Goal: Book appointment/travel/reservation

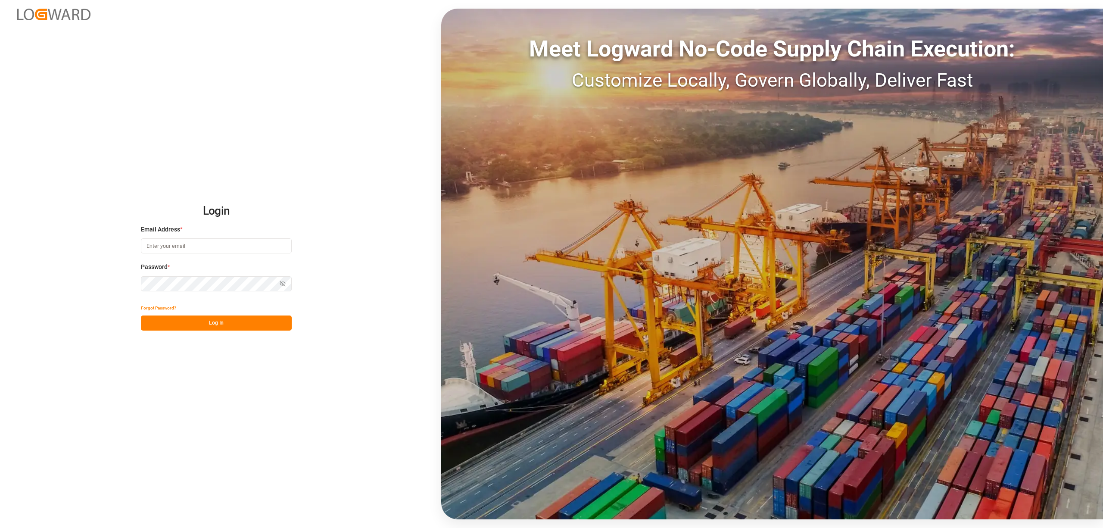
type input "[EMAIL_ADDRESS][DOMAIN_NAME]"
click at [254, 320] on button "Log In" at bounding box center [216, 322] width 151 height 15
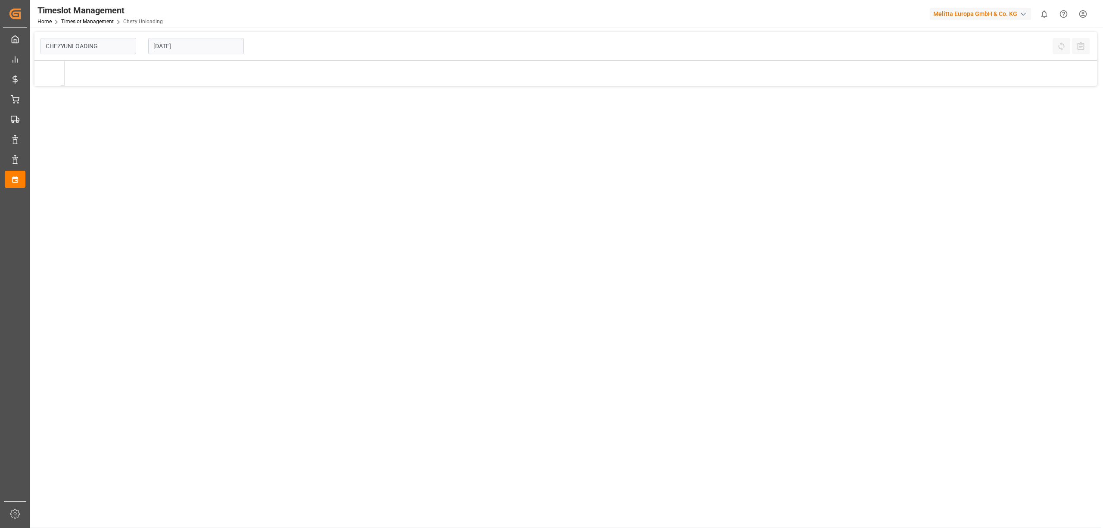
type input "Chezy Unloading"
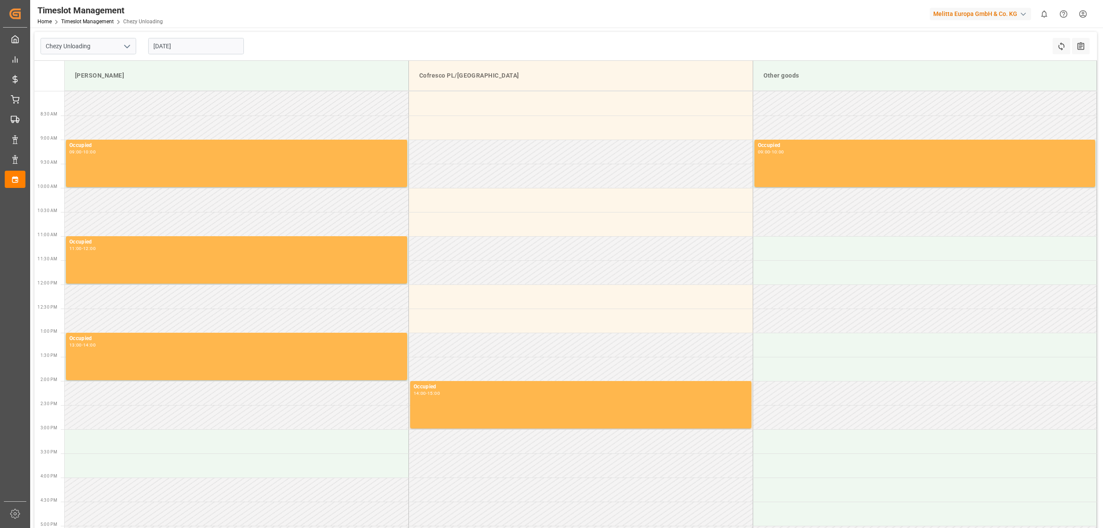
click at [184, 48] on input "[DATE]" at bounding box center [196, 46] width 96 height 16
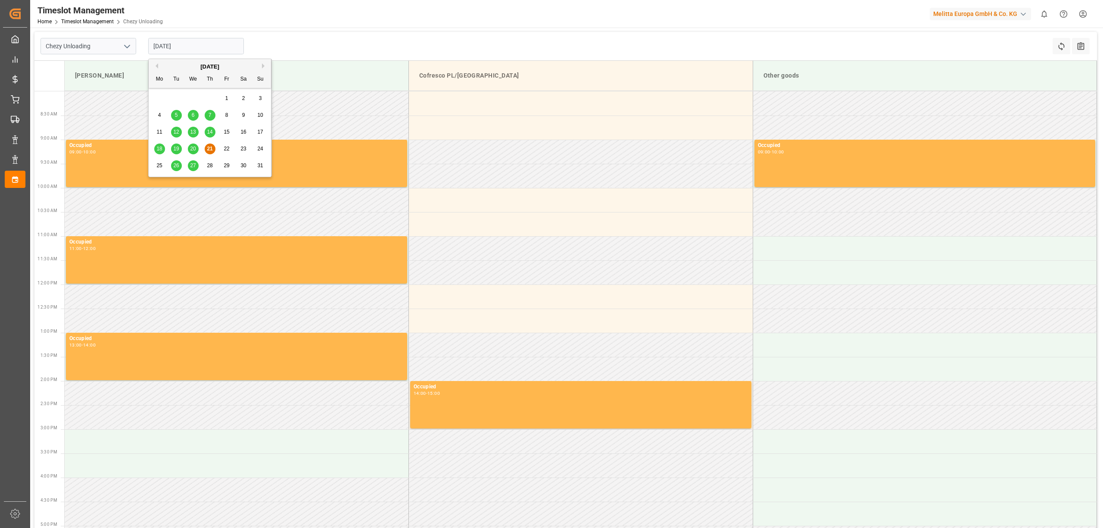
click at [196, 164] on div "27" at bounding box center [193, 166] width 11 height 10
type input "[DATE]"
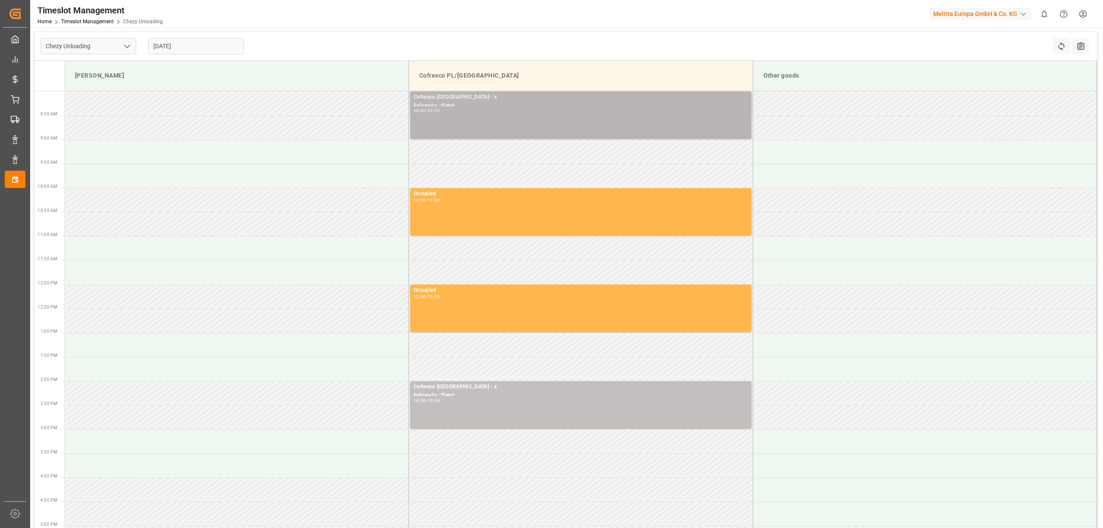
click at [513, 116] on div "Cofresco [GEOGRAPHIC_DATA] - x Delivery#:x - Plate#: 08:00 - 09:00" at bounding box center [581, 115] width 334 height 44
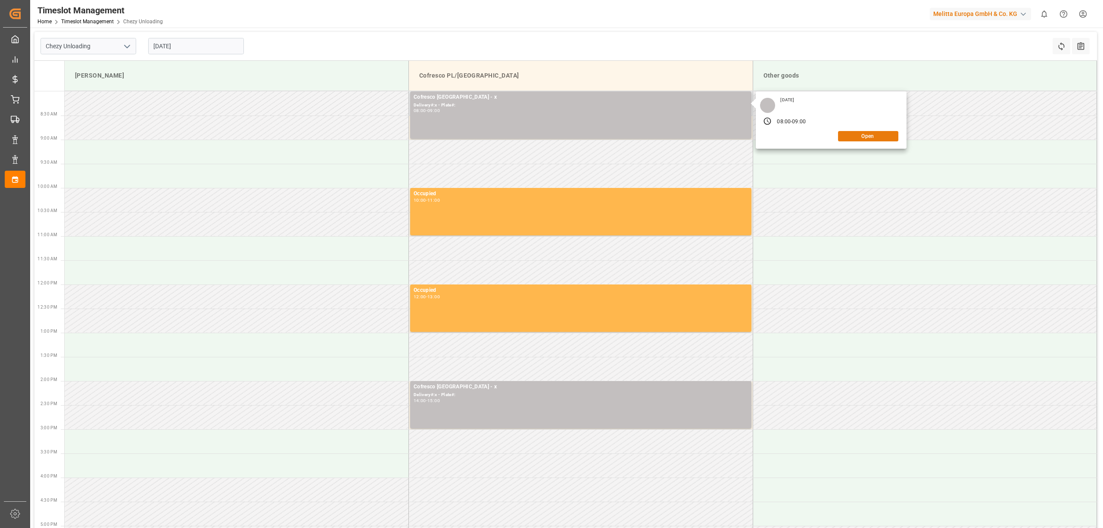
click at [882, 137] on button "Open" at bounding box center [868, 136] width 60 height 10
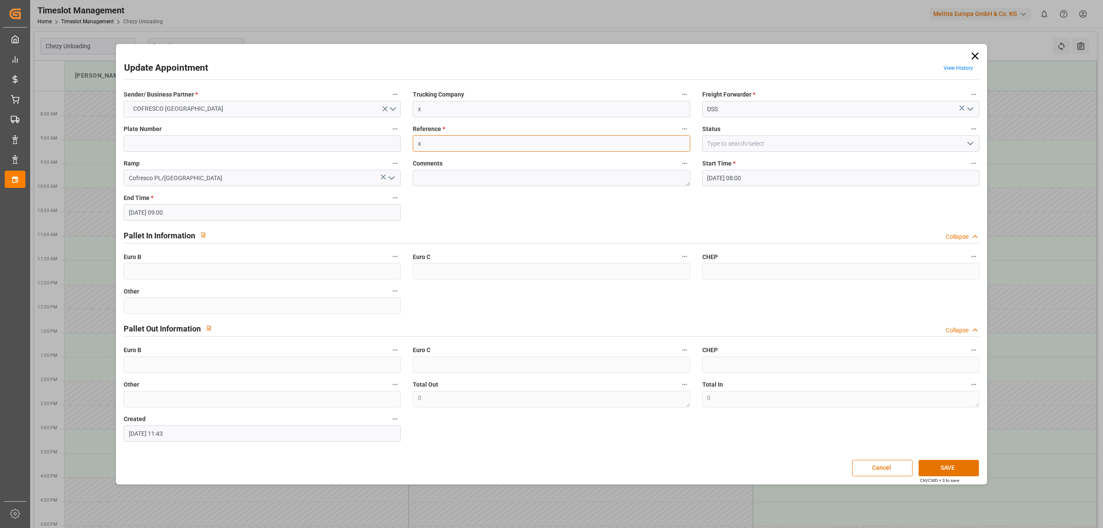
click at [440, 143] on input "x" at bounding box center [551, 143] width 277 height 16
paste input "" 488941""
type input ""488941""
click at [943, 468] on button "SAVE" at bounding box center [948, 468] width 60 height 16
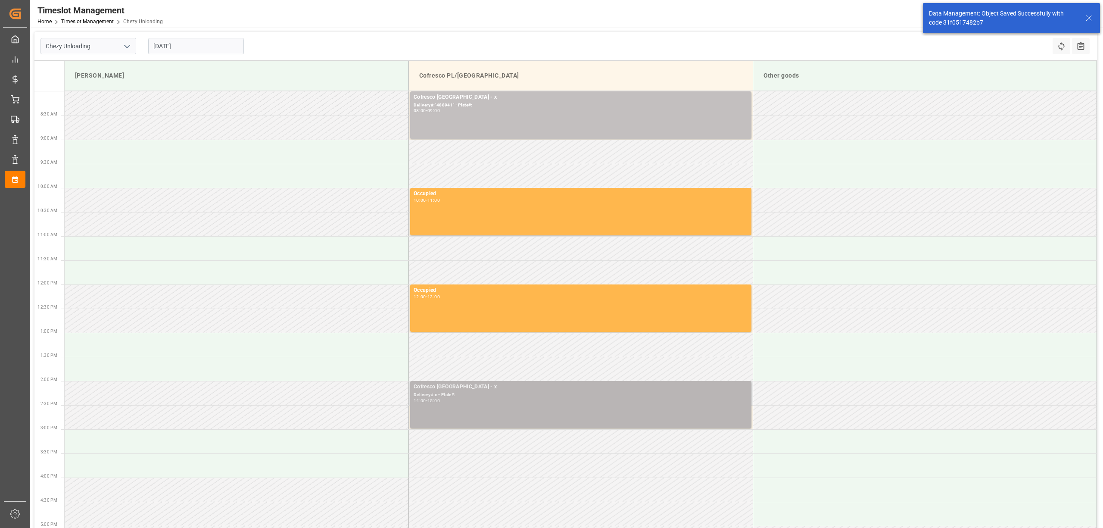
click at [490, 404] on div "Cofresco [GEOGRAPHIC_DATA] - x Delivery#:x - Plate#: 14:00 - 15:00" at bounding box center [581, 405] width 334 height 44
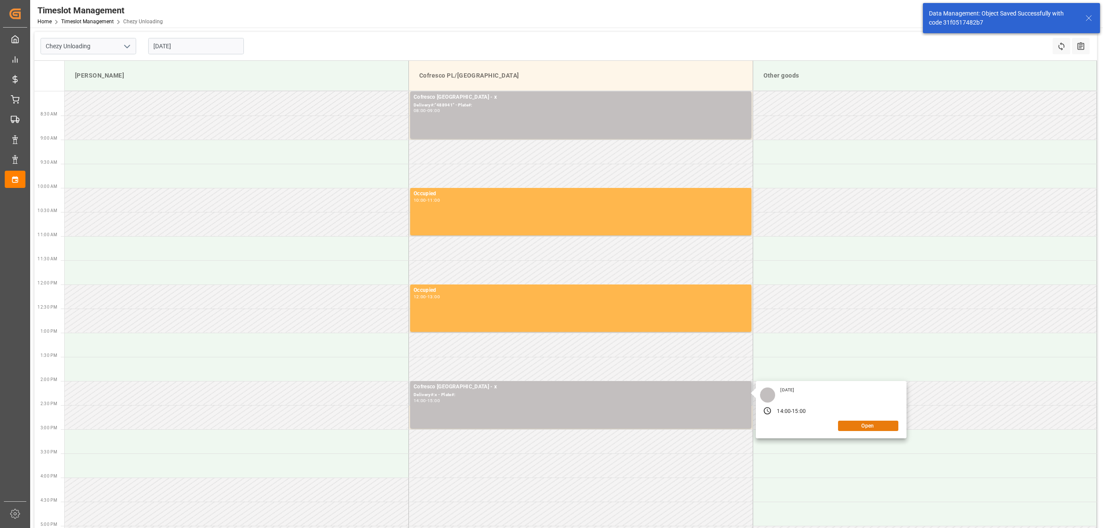
click at [865, 423] on button "Open" at bounding box center [868, 425] width 60 height 10
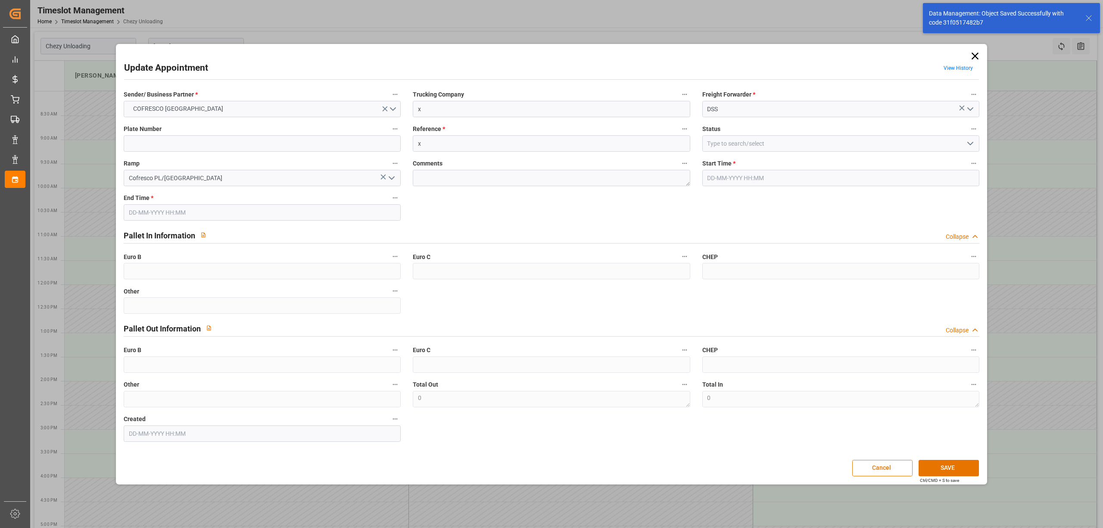
type input "[DATE] 14:00"
type input "[DATE] 15:00"
type input "[DATE] 11:44"
click at [433, 135] on input "x" at bounding box center [551, 143] width 277 height 16
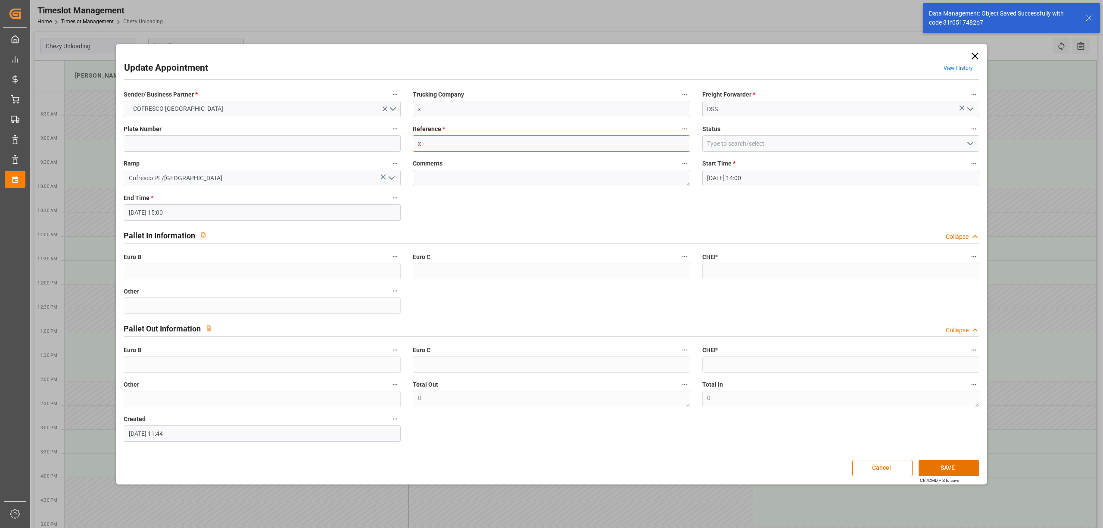
paste input "" 488941""
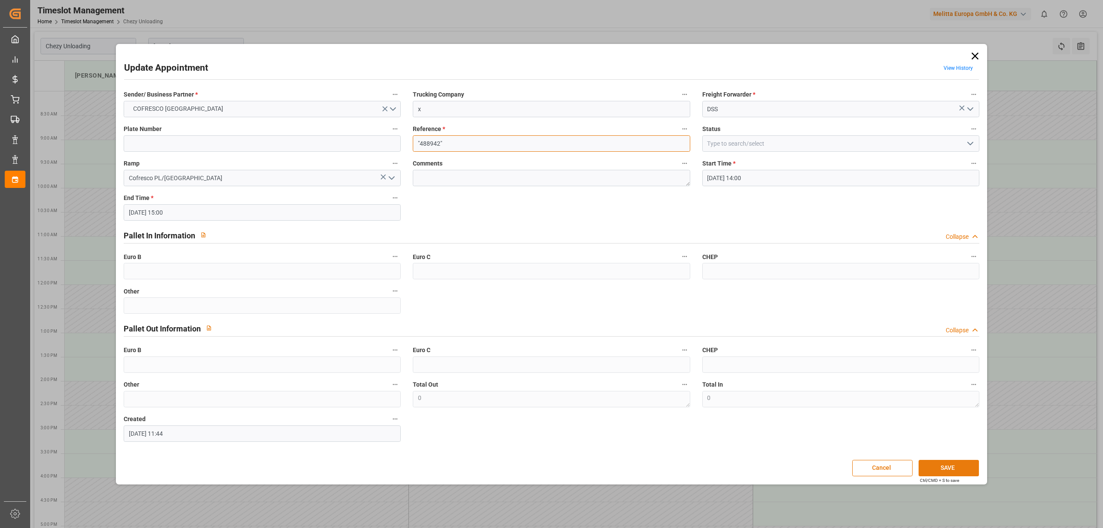
type input ""488942""
click at [961, 470] on button "SAVE" at bounding box center [948, 468] width 60 height 16
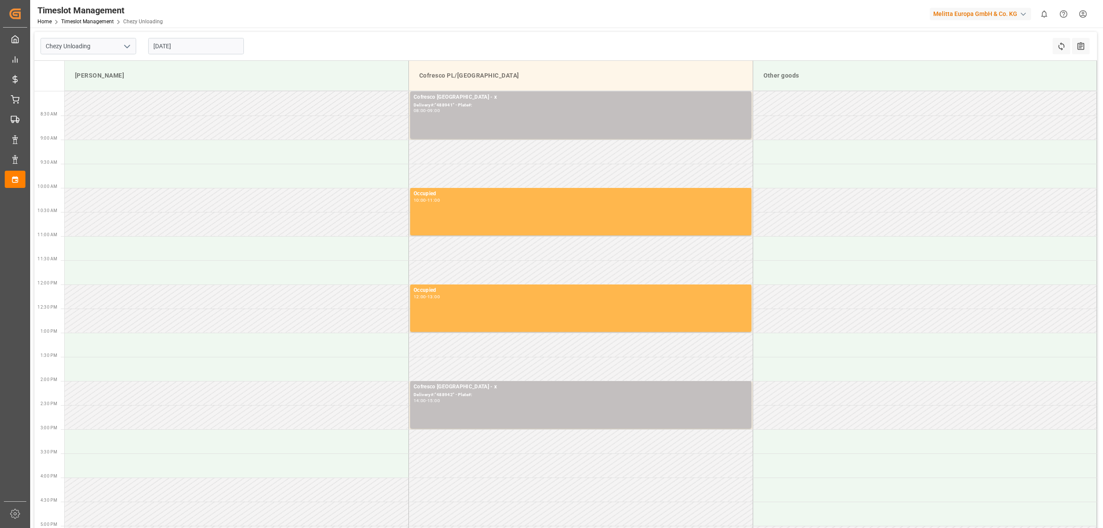
click at [171, 37] on div "[DATE]" at bounding box center [196, 46] width 108 height 28
click at [183, 45] on input "[DATE]" at bounding box center [196, 46] width 96 height 16
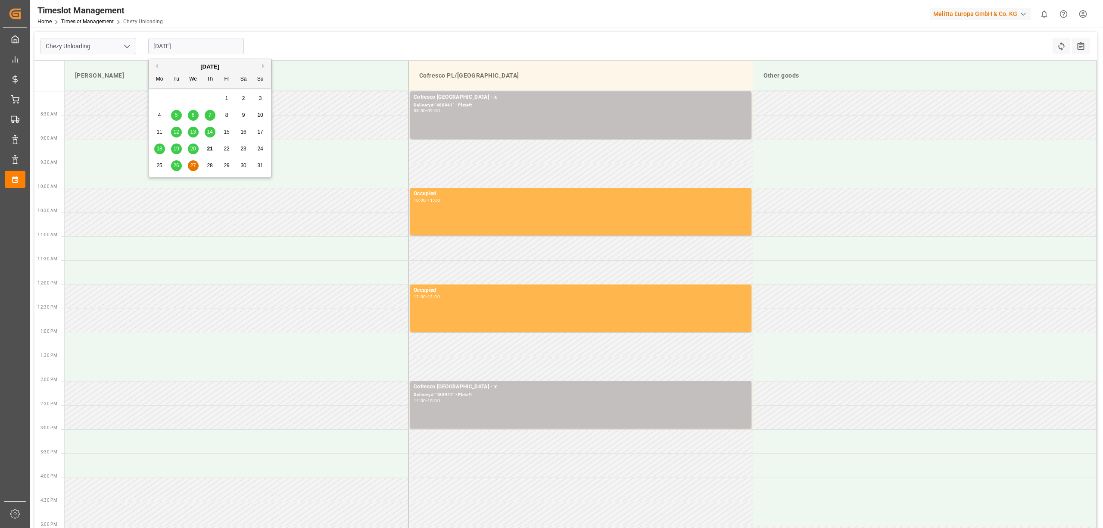
click at [176, 164] on span "26" at bounding box center [176, 165] width 6 height 6
type input "[DATE]"
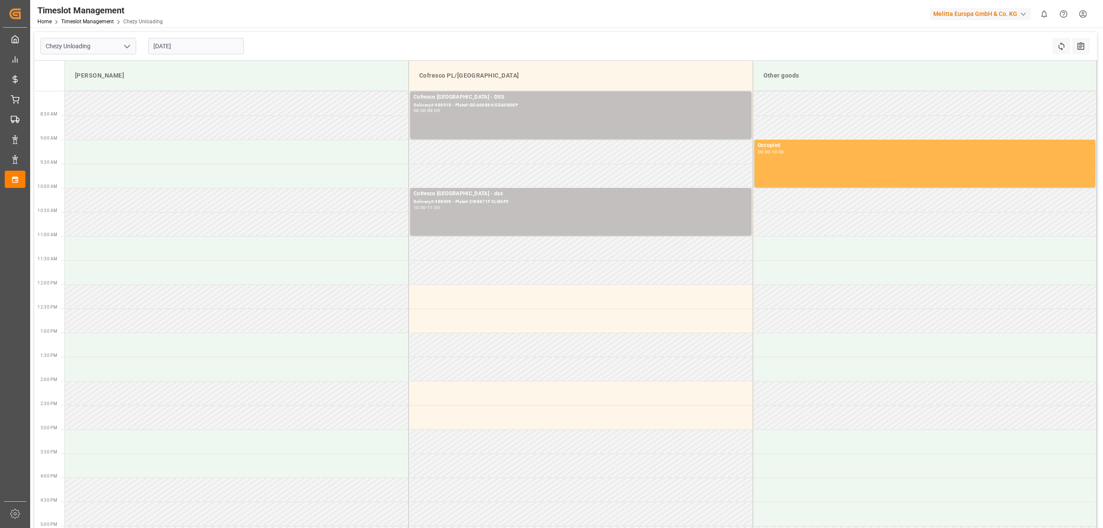
click at [411, 35] on div "Chezy Unloading [DATE] Refresh Time Slots All Audits" at bounding box center [565, 46] width 1062 height 29
click at [495, 28] on header "Timeslot Management Home Timeslot Management Chezy Unloading Melitta Europa Gmb…" at bounding box center [563, 14] width 1079 height 28
